Goal: Task Accomplishment & Management: Complete application form

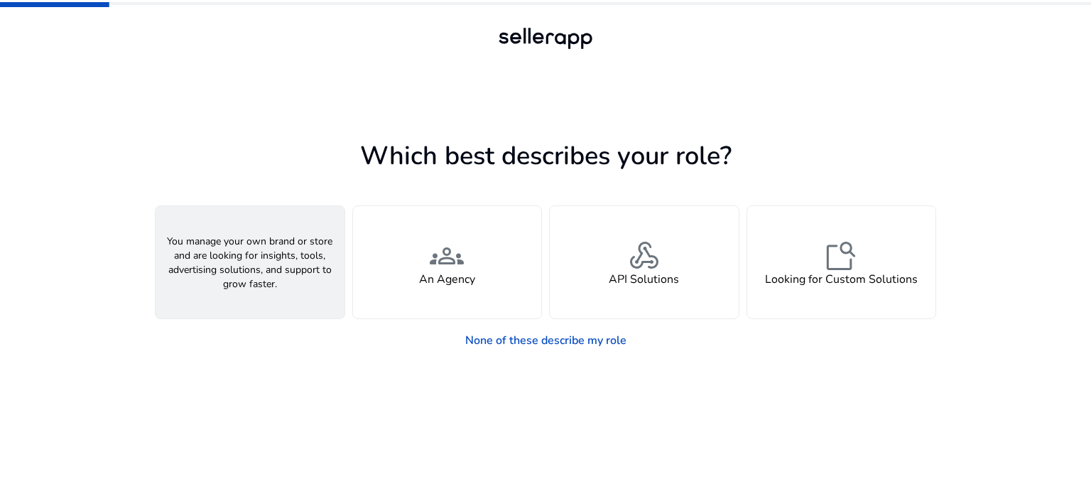
click at [248, 275] on h4 "A Seller" at bounding box center [250, 279] width 43 height 13
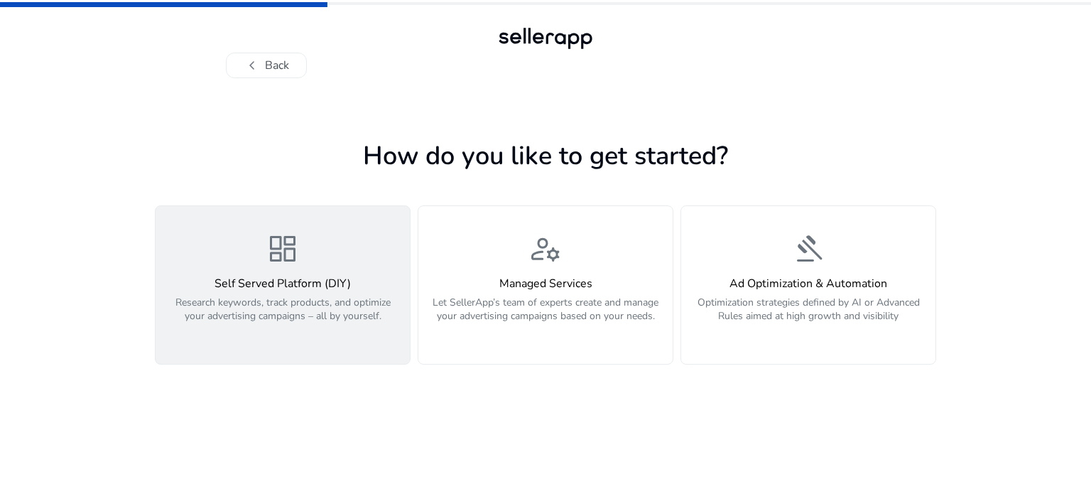
click at [303, 319] on p "Research keywords, track products, and optimize your advertising campaigns – al…" at bounding box center [282, 316] width 237 height 43
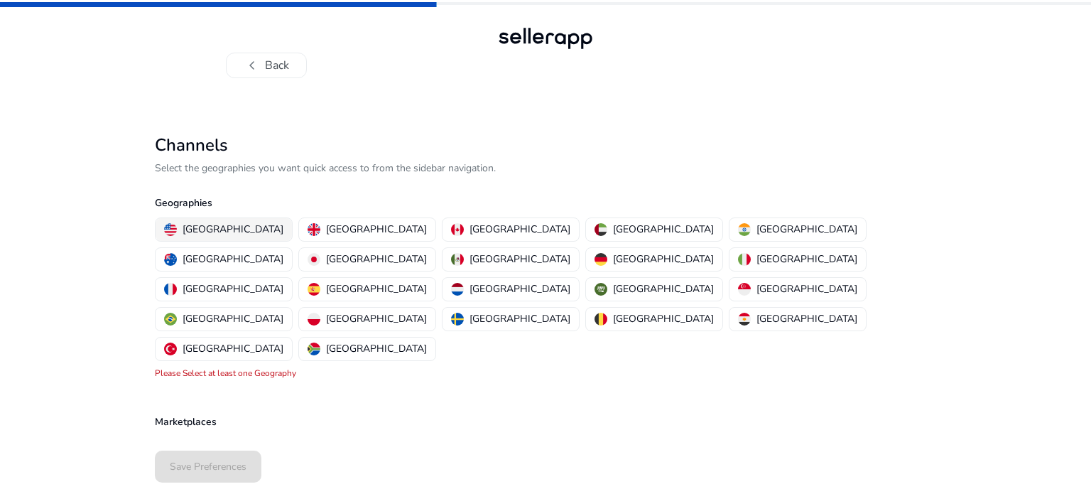
click at [195, 219] on button "[GEOGRAPHIC_DATA]" at bounding box center [224, 229] width 136 height 23
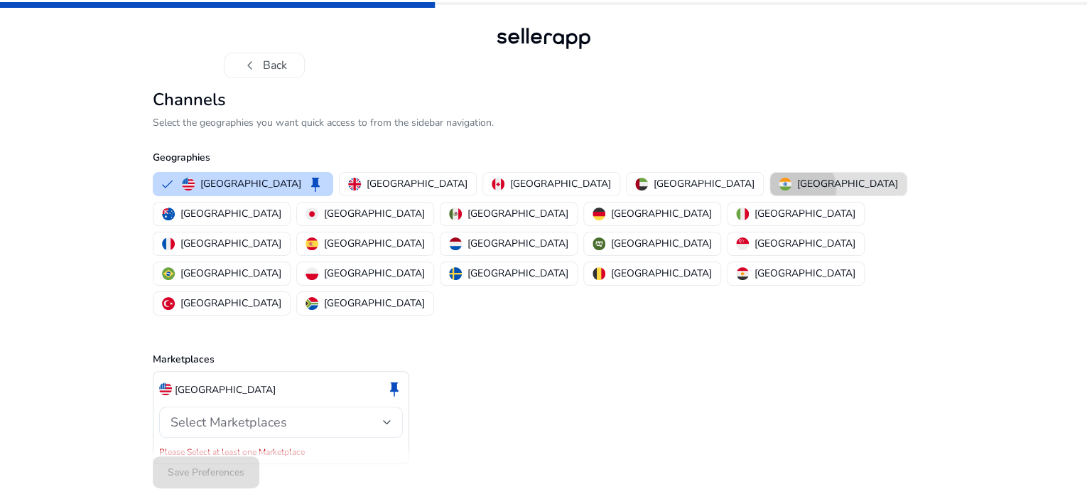
click at [797, 191] on p "[GEOGRAPHIC_DATA]" at bounding box center [847, 183] width 101 height 15
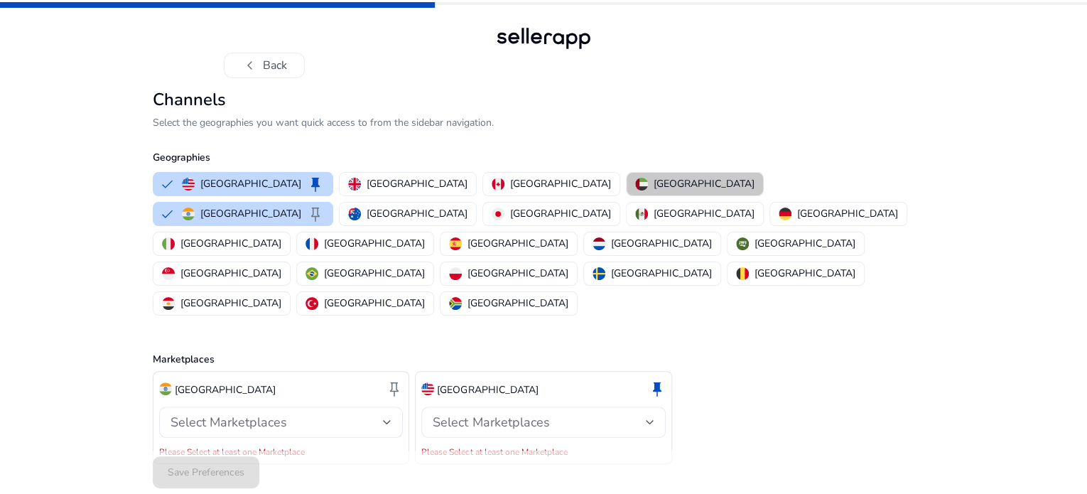
click at [653, 191] on p "[GEOGRAPHIC_DATA]" at bounding box center [703, 183] width 101 height 15
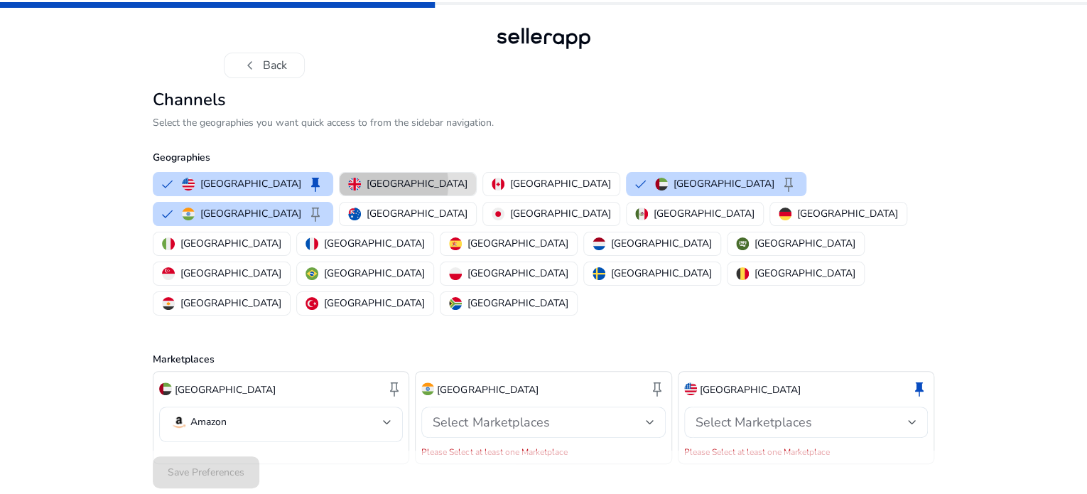
click at [366, 191] on p "[GEOGRAPHIC_DATA]" at bounding box center [416, 183] width 101 height 15
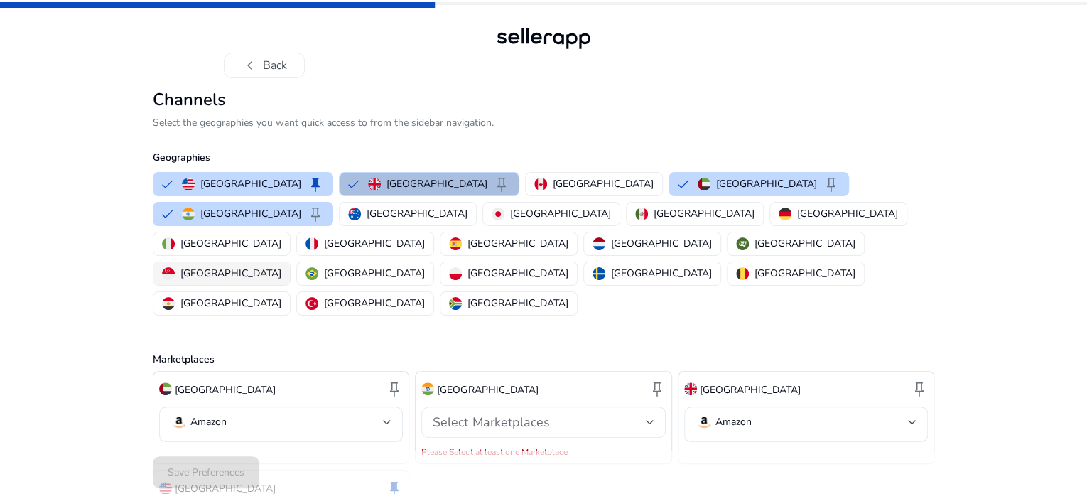
click at [281, 266] on p "[GEOGRAPHIC_DATA]" at bounding box center [230, 273] width 101 height 15
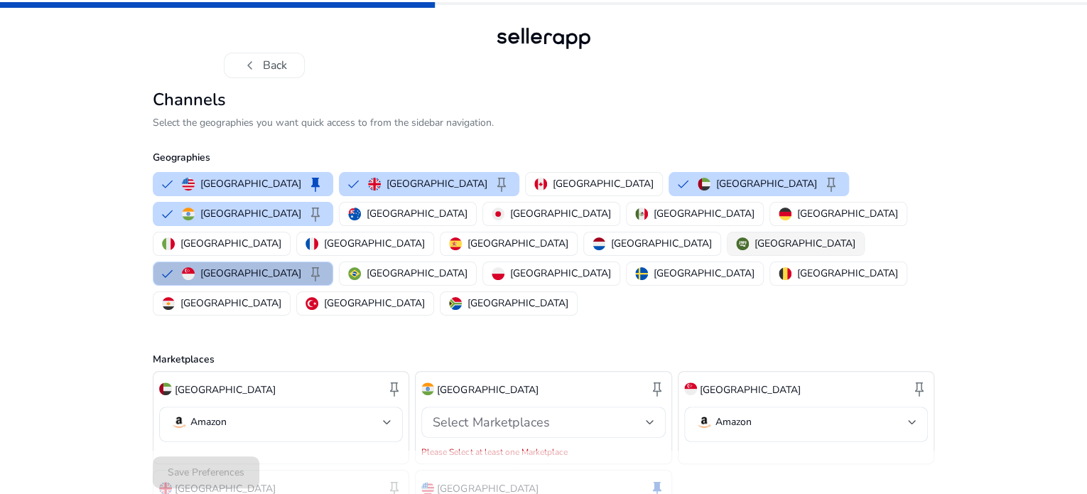
click at [754, 251] on p "[GEOGRAPHIC_DATA]" at bounding box center [804, 243] width 101 height 15
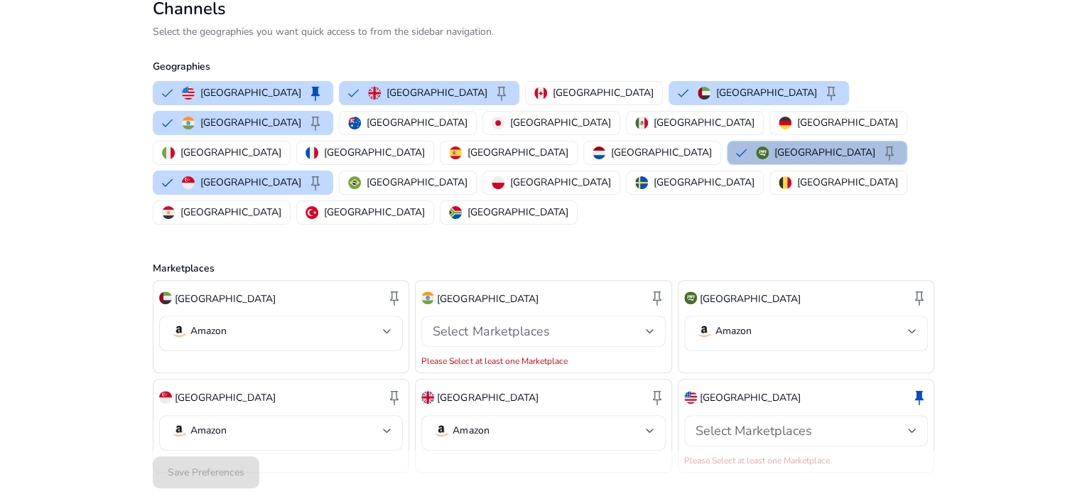
scroll to position [108, 0]
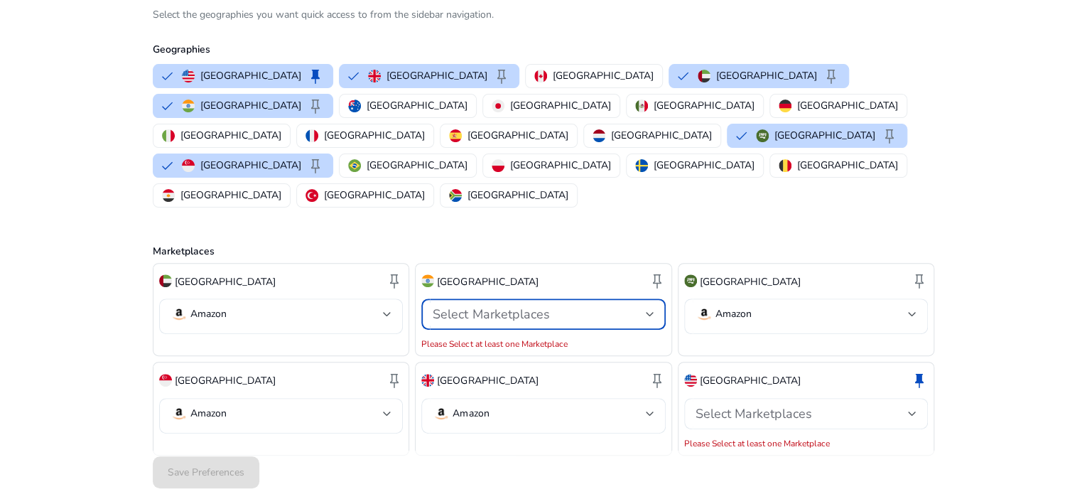
click at [512, 305] on span "Select Marketplaces" at bounding box center [491, 313] width 116 height 17
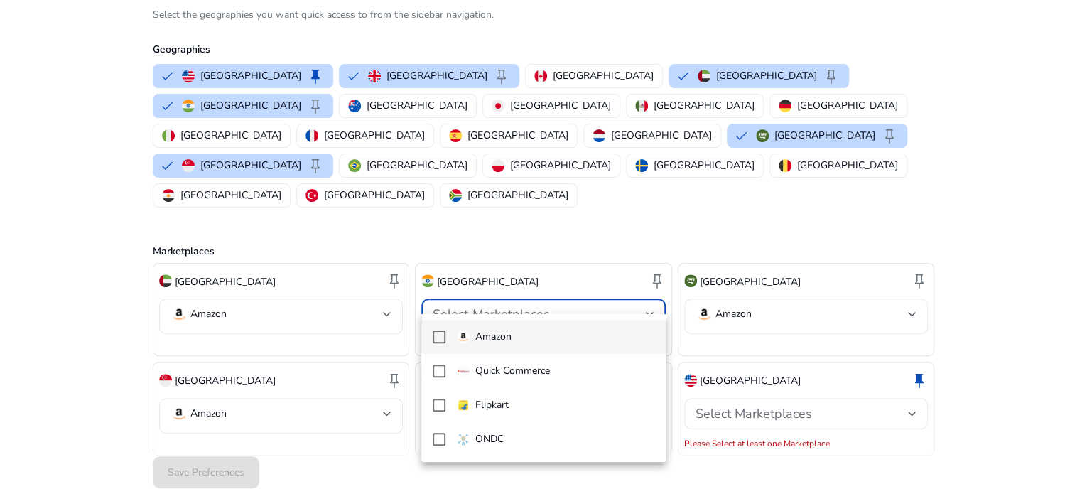
click at [477, 331] on p "Amazon" at bounding box center [493, 337] width 36 height 16
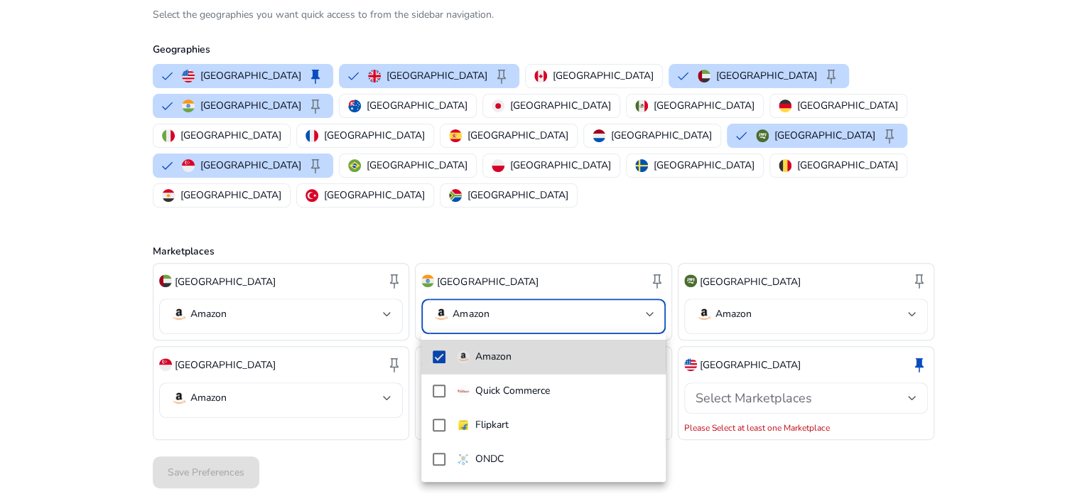
scroll to position [92, 0]
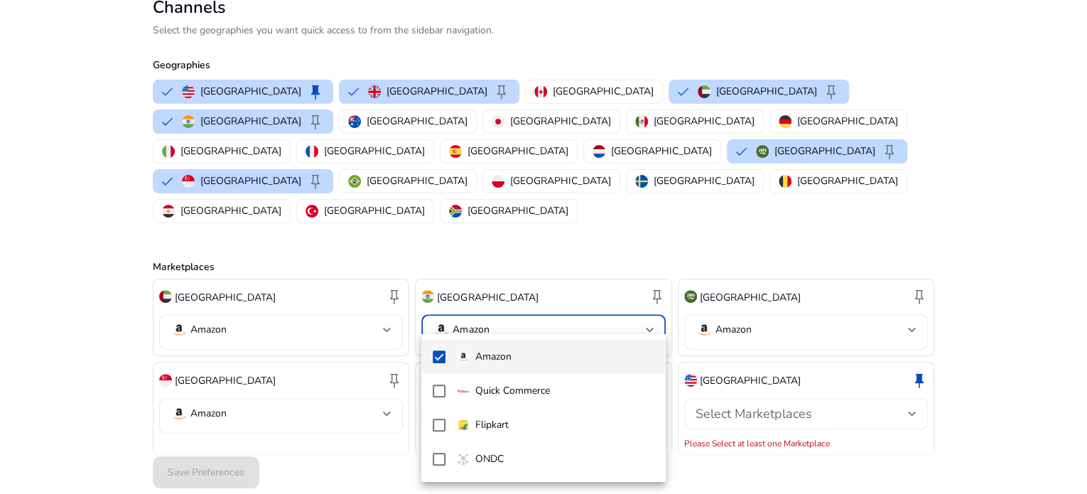
click at [1040, 339] on div at bounding box center [543, 247] width 1087 height 494
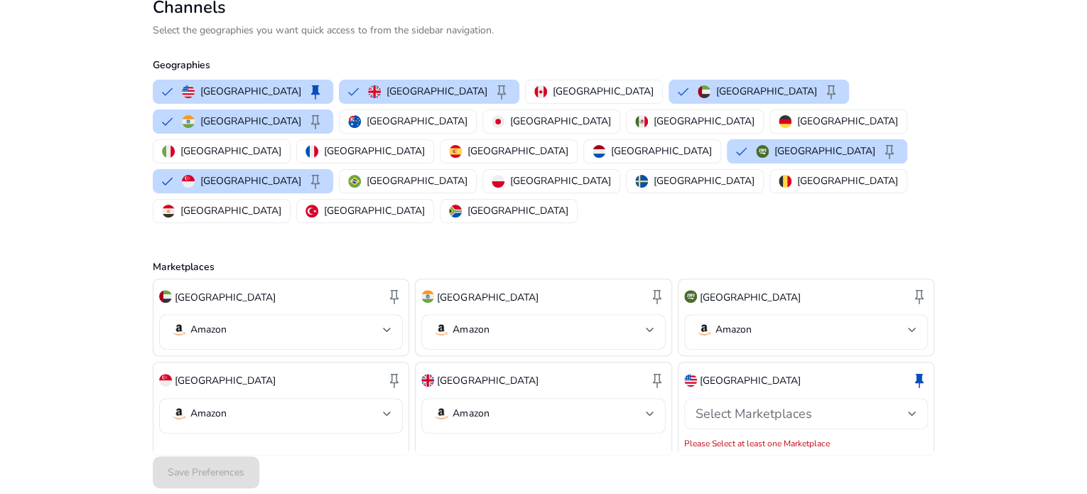
click at [831, 406] on div "Select Marketplaces" at bounding box center [801, 414] width 212 height 16
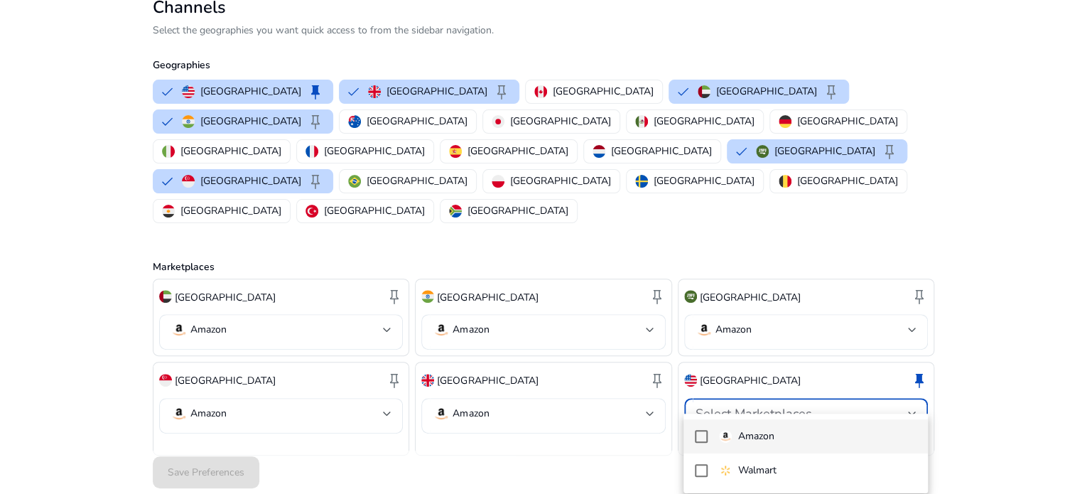
click at [759, 431] on p "Amazon" at bounding box center [755, 436] width 36 height 16
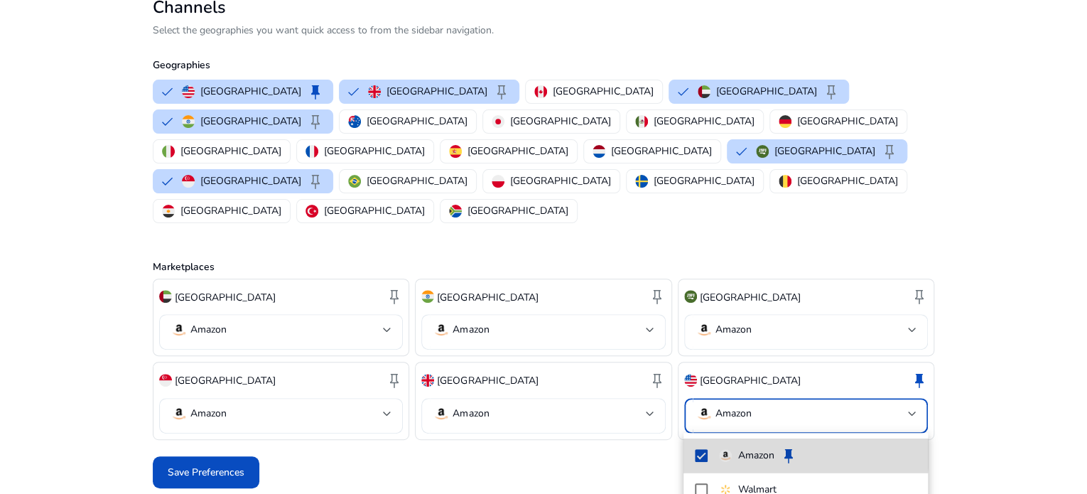
scroll to position [77, 0]
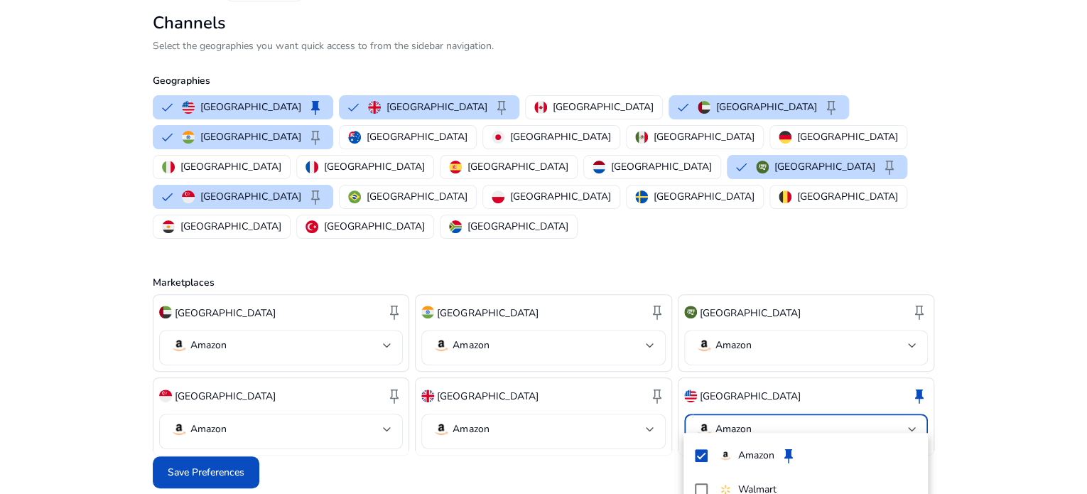
click at [451, 475] on div at bounding box center [543, 247] width 1087 height 494
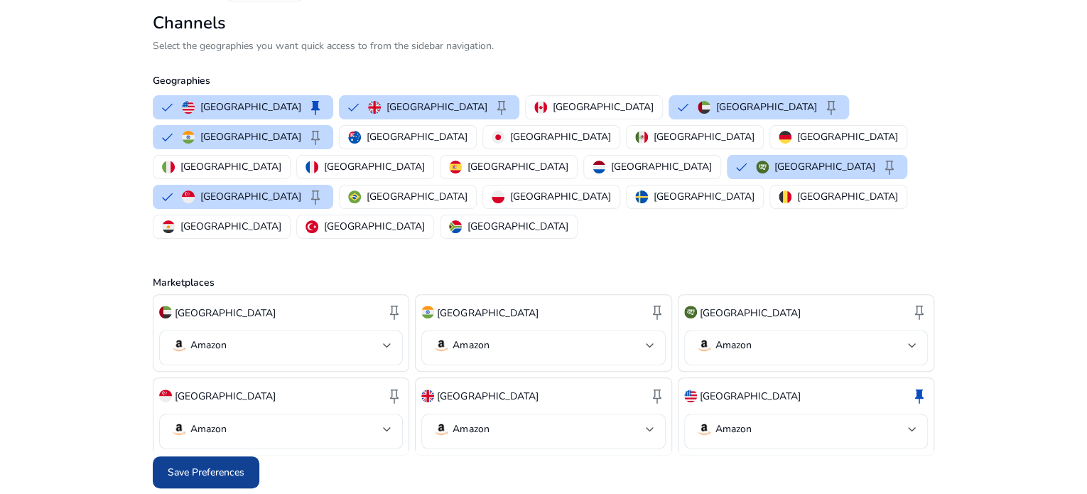
click at [207, 472] on span "Save Preferences" at bounding box center [206, 471] width 77 height 15
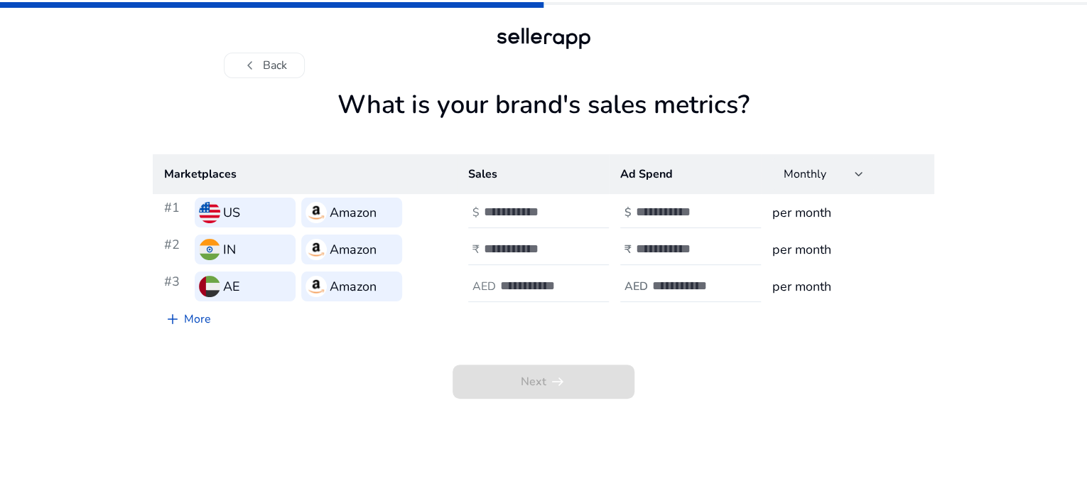
scroll to position [0, 0]
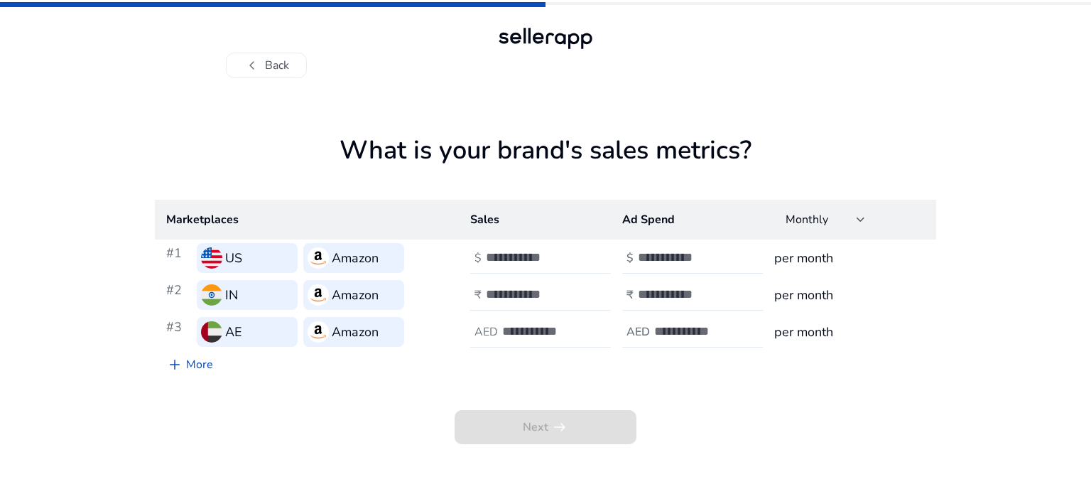
click at [500, 254] on input "number" at bounding box center [534, 257] width 96 height 16
click at [198, 364] on link "add More" at bounding box center [190, 364] width 70 height 28
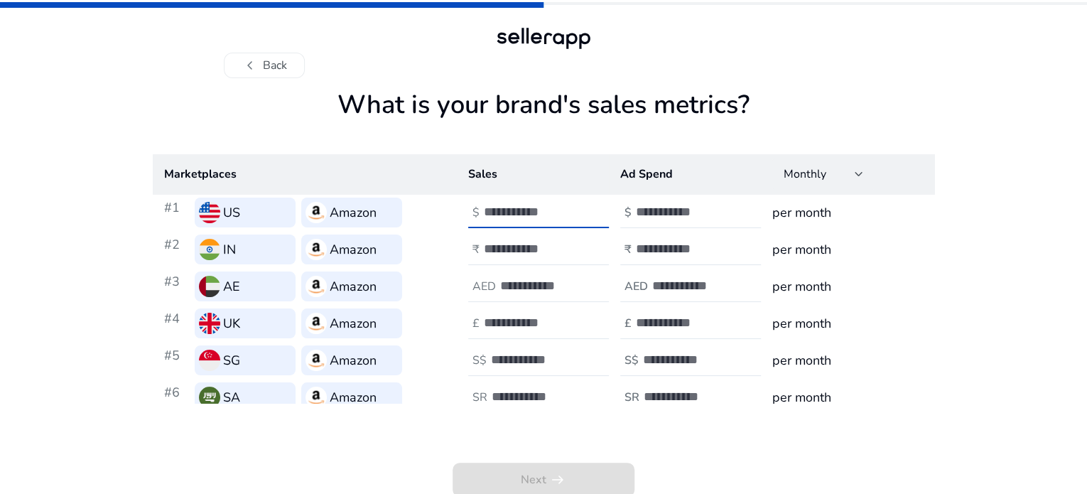
click at [521, 219] on input "number" at bounding box center [532, 212] width 96 height 16
type input "***"
click at [626, 219] on h4 "$" at bounding box center [627, 212] width 7 height 13
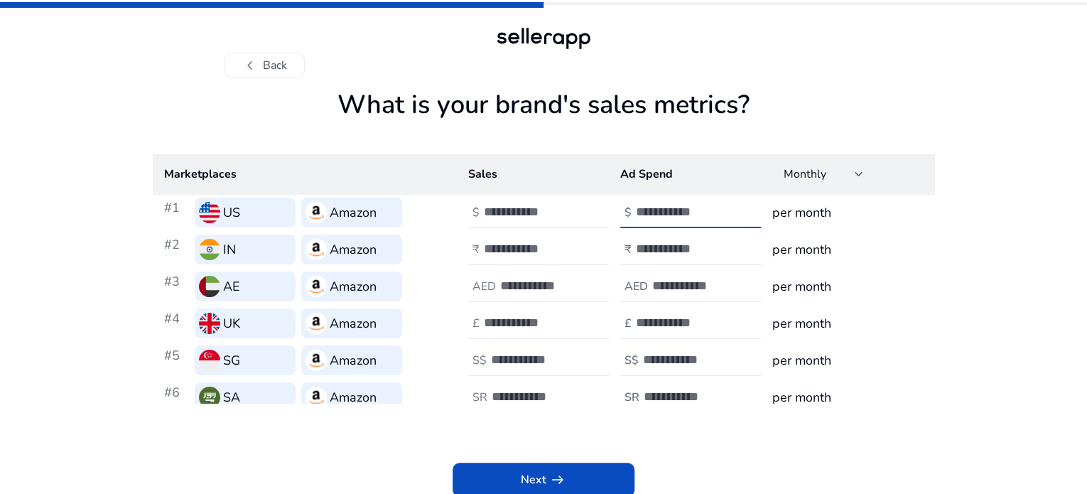
type input "*"
click at [532, 256] on input "number" at bounding box center [532, 249] width 96 height 16
type input "***"
click at [639, 256] on input "number" at bounding box center [684, 249] width 96 height 16
type input "*"
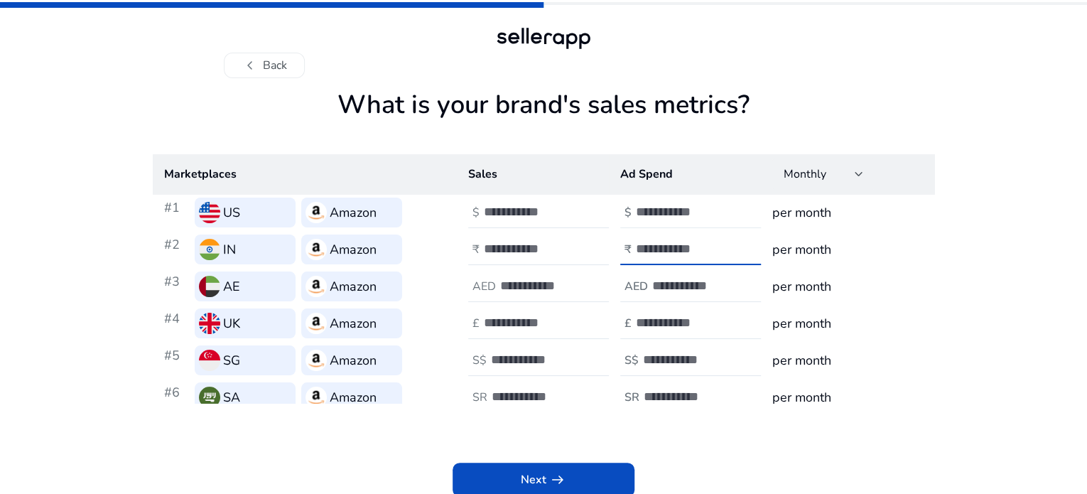
type input "**"
click at [654, 219] on input "*" at bounding box center [684, 212] width 96 height 16
type input "**"
click at [501, 293] on input "number" at bounding box center [548, 286] width 96 height 16
type input "***"
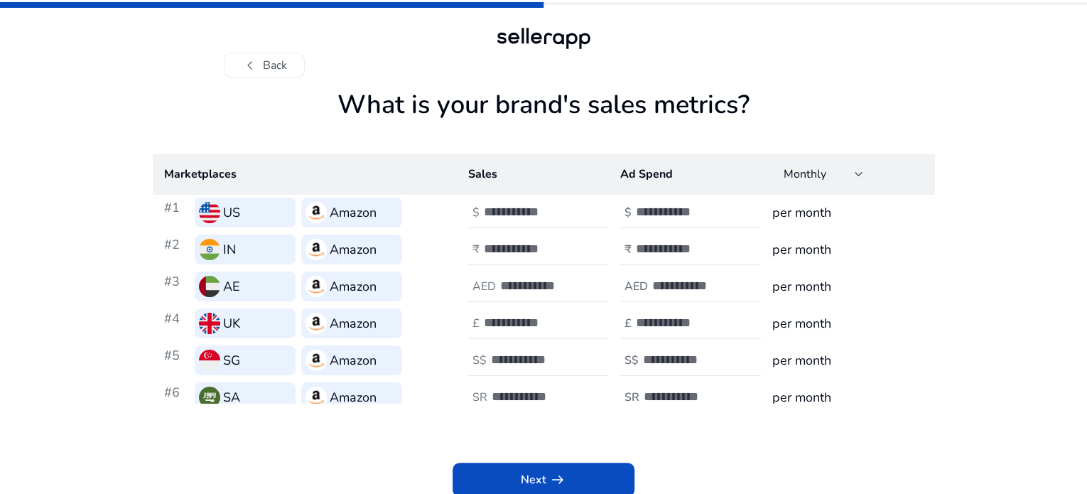
click at [636, 293] on h4 "AED" at bounding box center [635, 286] width 23 height 13
type input "*"
type input "**"
click at [513, 330] on input "number" at bounding box center [532, 323] width 96 height 16
type input "***"
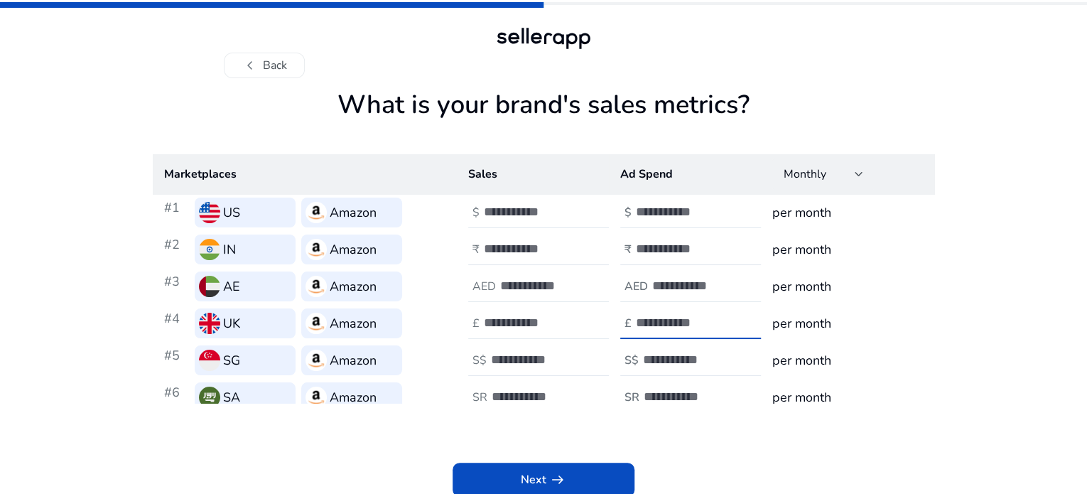
type input "*"
type input "**"
click at [496, 376] on div at bounding box center [555, 359] width 128 height 31
click at [504, 367] on input "number" at bounding box center [539, 360] width 96 height 16
type input "***"
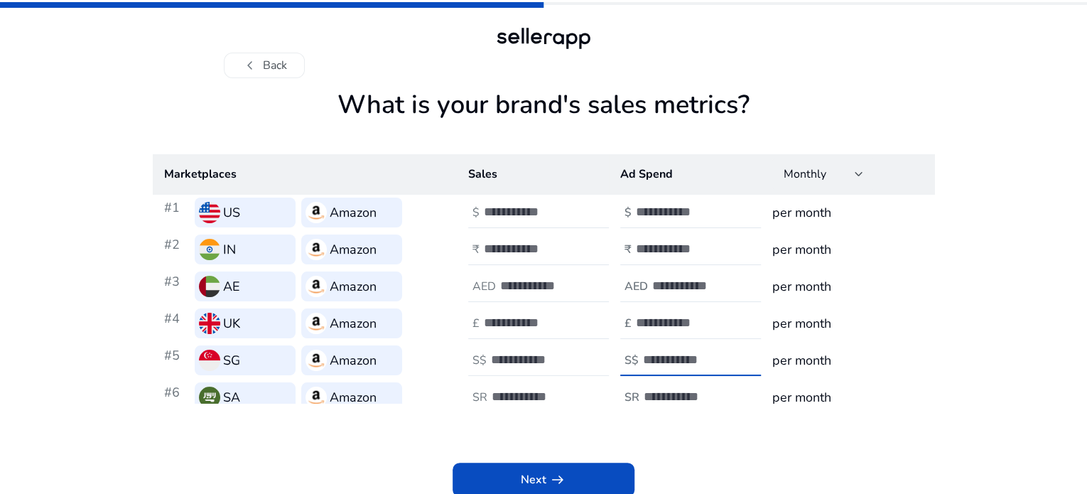
type input "*"
type input "**"
click at [507, 413] on div at bounding box center [555, 396] width 128 height 31
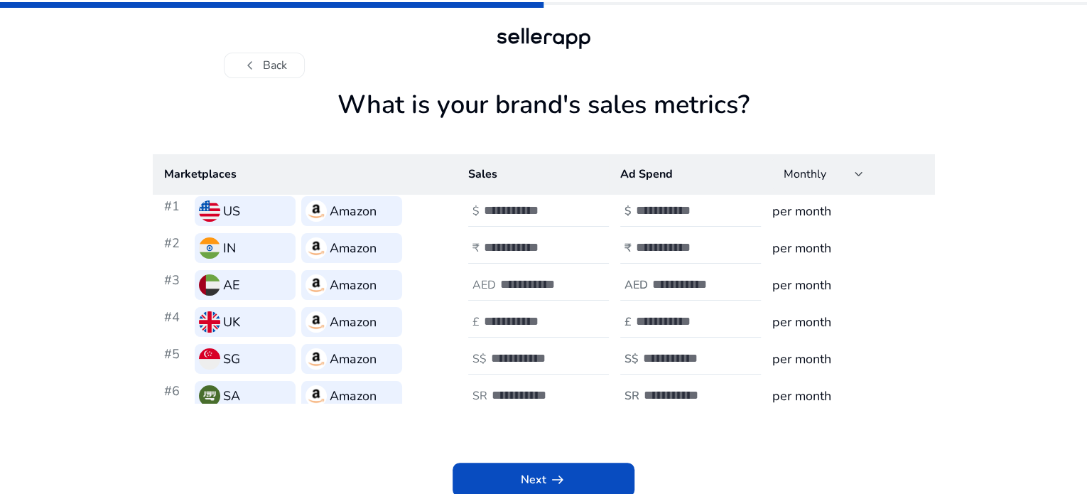
type input "***"
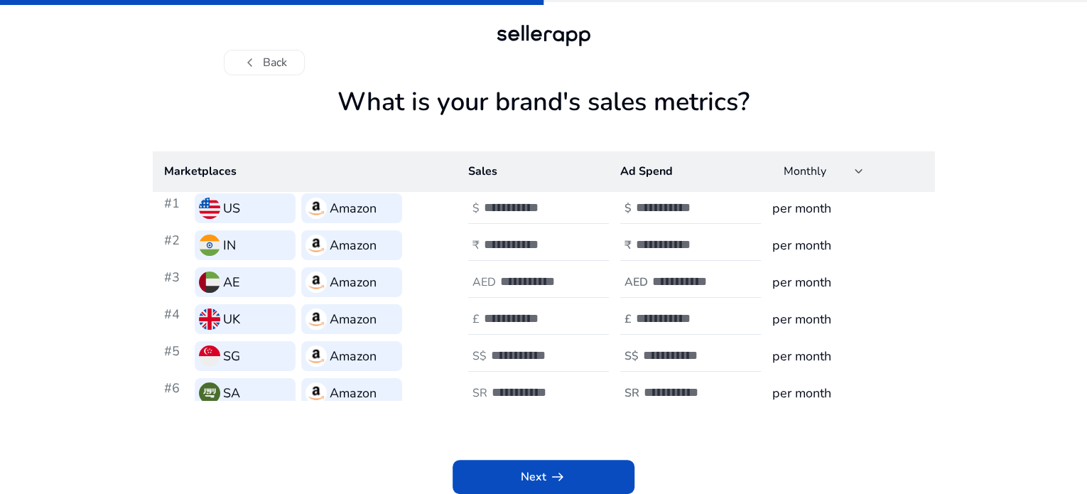
scroll to position [48, 0]
type input "**"
click at [580, 469] on span at bounding box center [543, 477] width 182 height 34
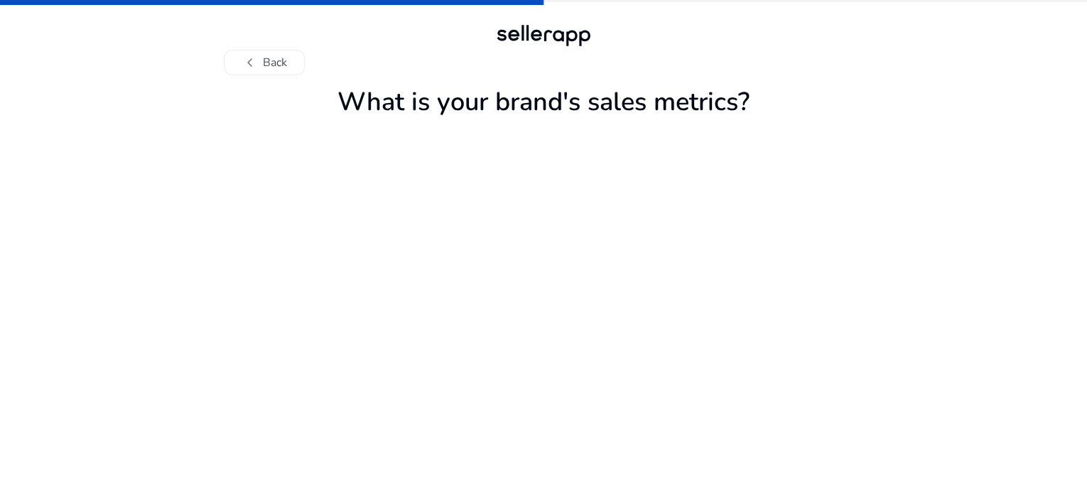
scroll to position [0, 0]
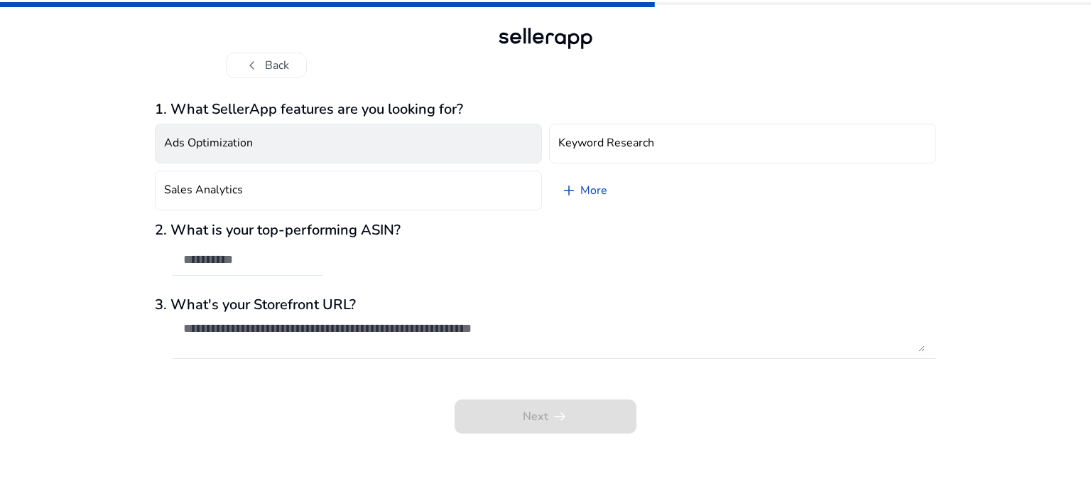
click at [295, 146] on button "Ads Optimization" at bounding box center [348, 144] width 387 height 40
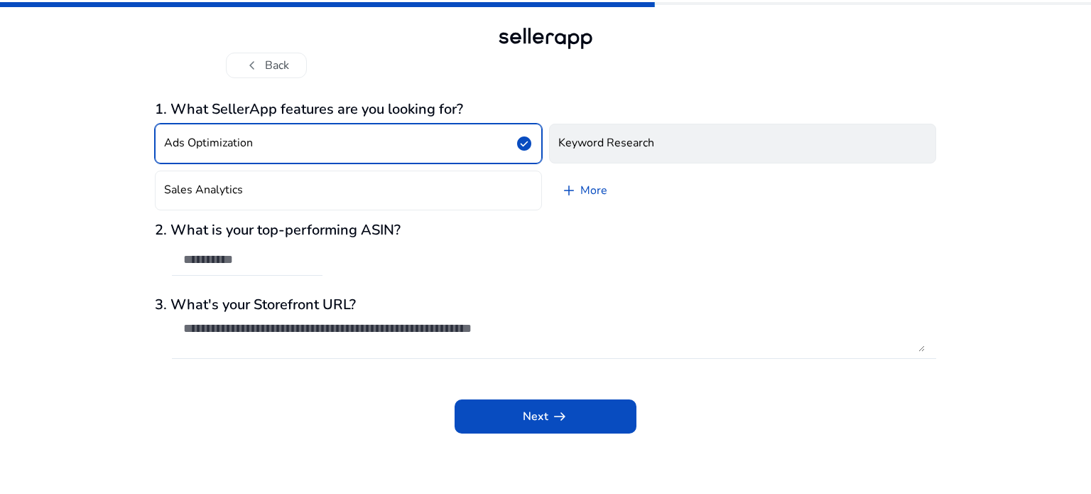
click at [572, 151] on button "Keyword Research" at bounding box center [742, 144] width 387 height 40
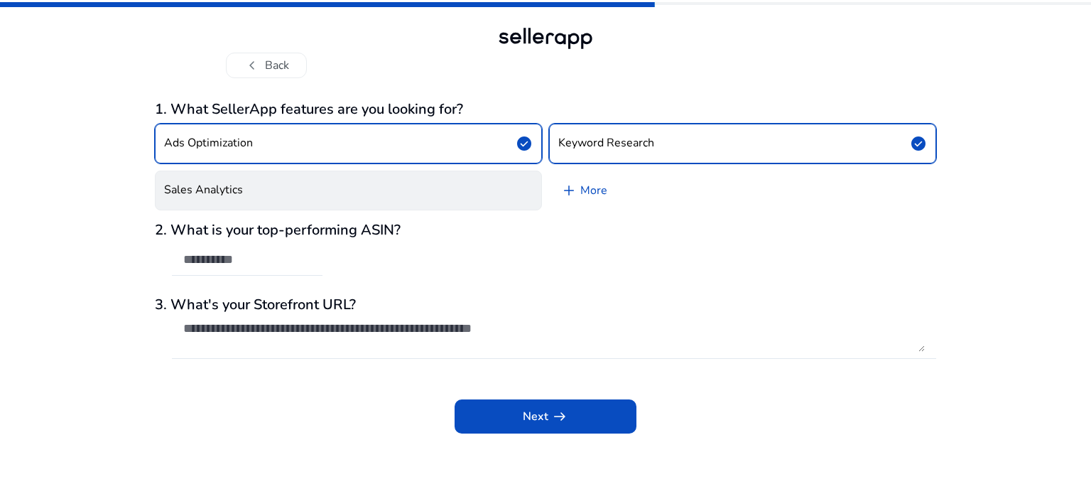
click at [411, 173] on button "Sales Analytics" at bounding box center [348, 190] width 387 height 40
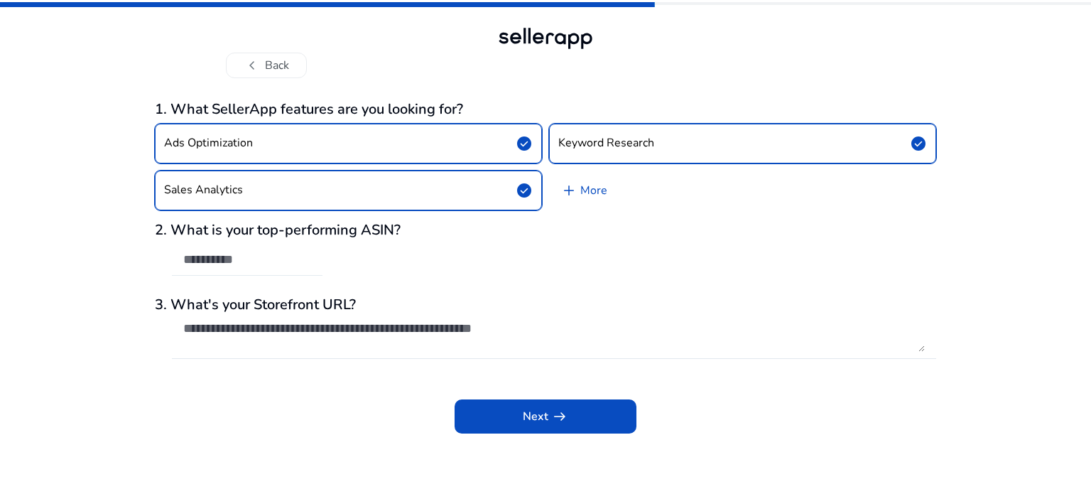
click at [307, 270] on div at bounding box center [247, 259] width 128 height 31
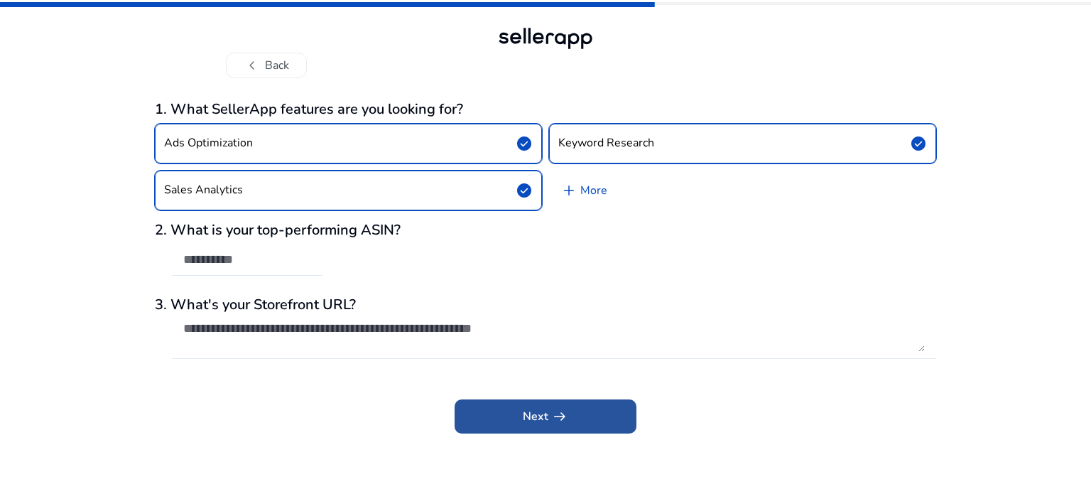
click at [499, 406] on span at bounding box center [546, 416] width 182 height 34
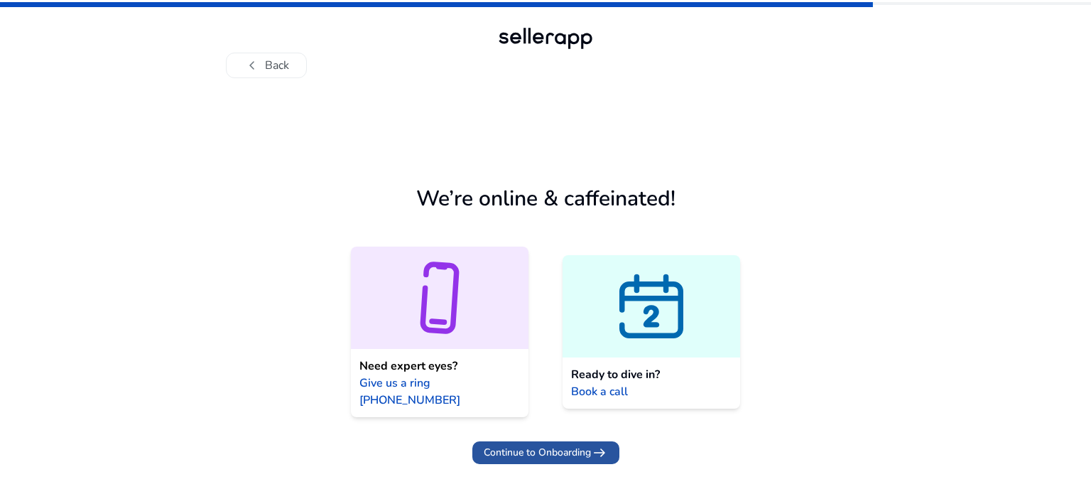
click at [562, 444] on span "Continue to Onboarding arrow_right_alt" at bounding box center [546, 452] width 124 height 17
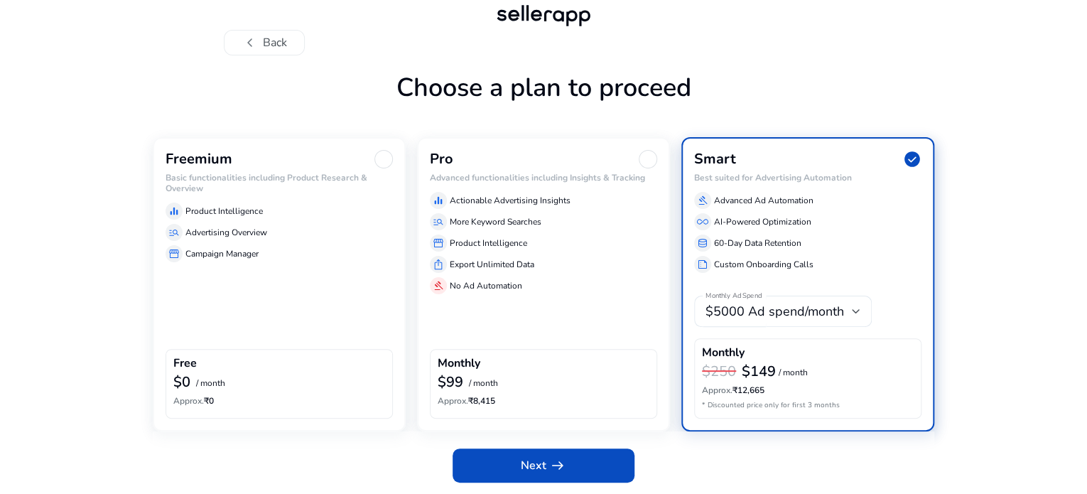
click at [239, 366] on div "Free" at bounding box center [279, 365] width 212 height 16
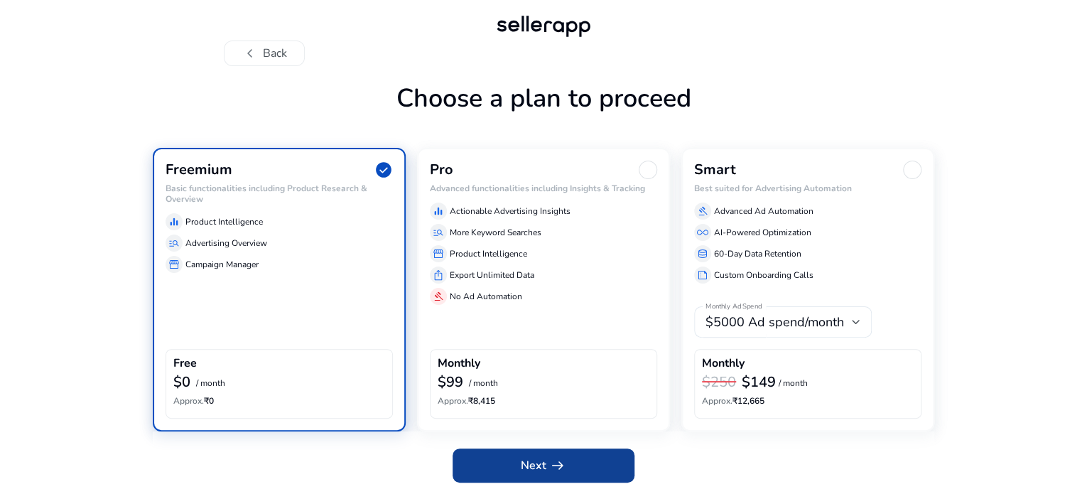
click at [509, 455] on span at bounding box center [543, 465] width 182 height 34
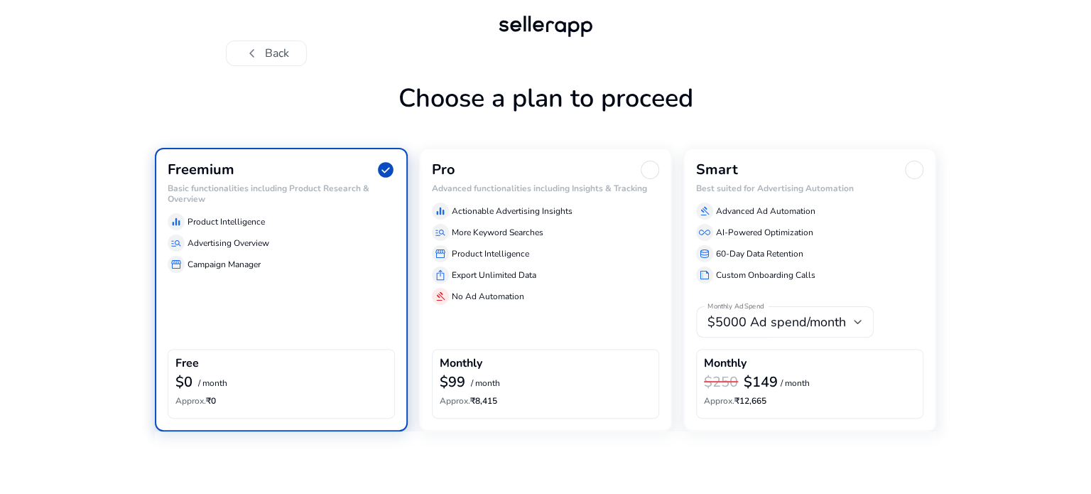
scroll to position [0, 0]
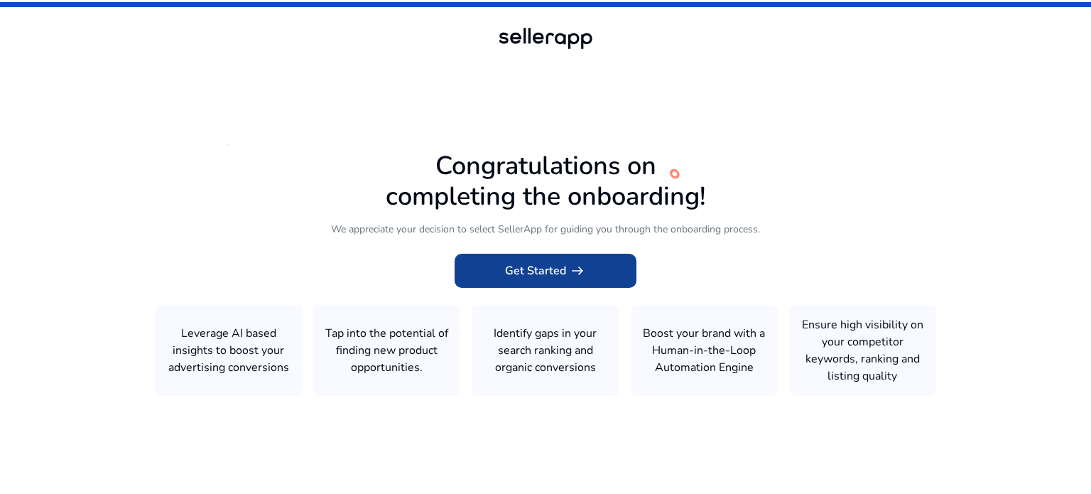
click at [588, 276] on span at bounding box center [546, 271] width 182 height 34
